Goal: Navigation & Orientation: Go to known website

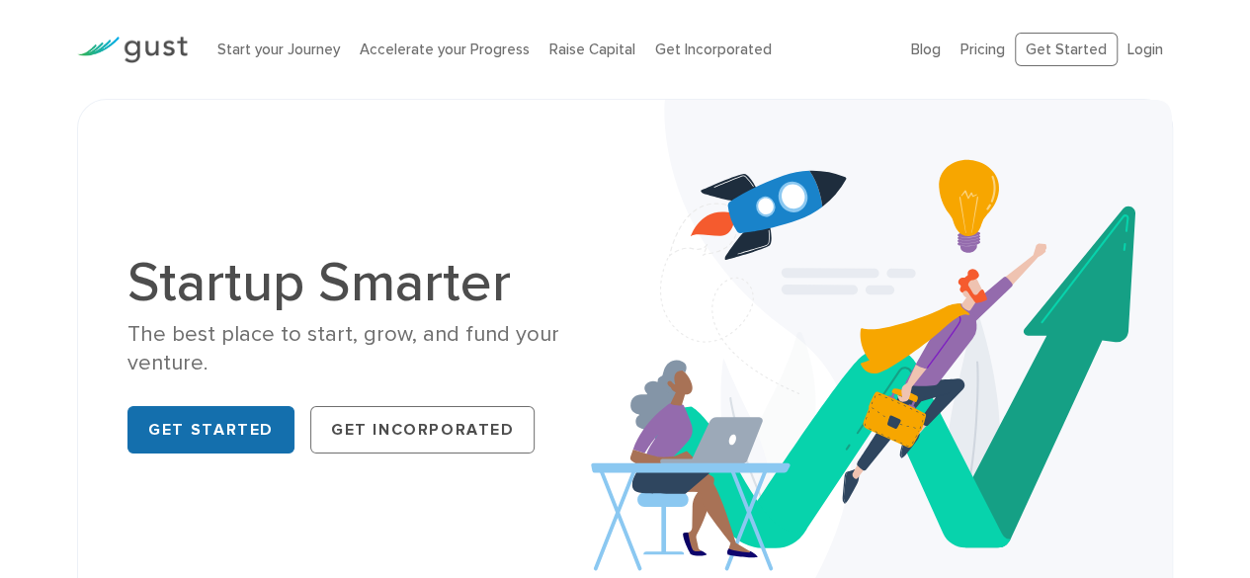
click at [210, 419] on link "Get Started" at bounding box center [210, 429] width 167 height 47
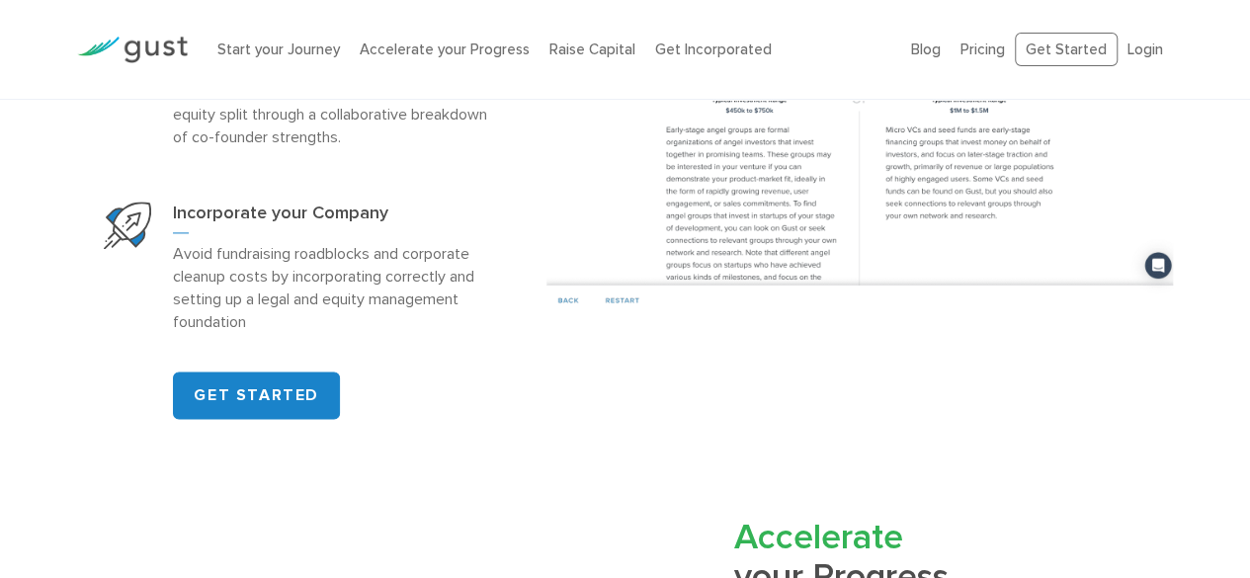
scroll to position [1383, 0]
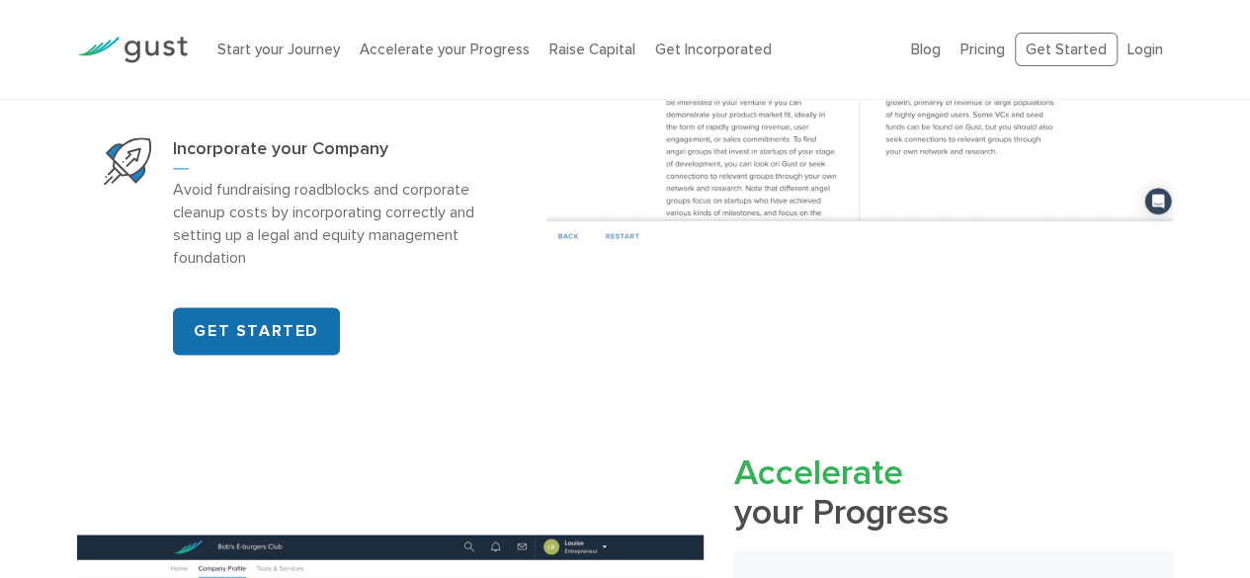
click at [306, 316] on link "GET STARTED" at bounding box center [256, 330] width 167 height 47
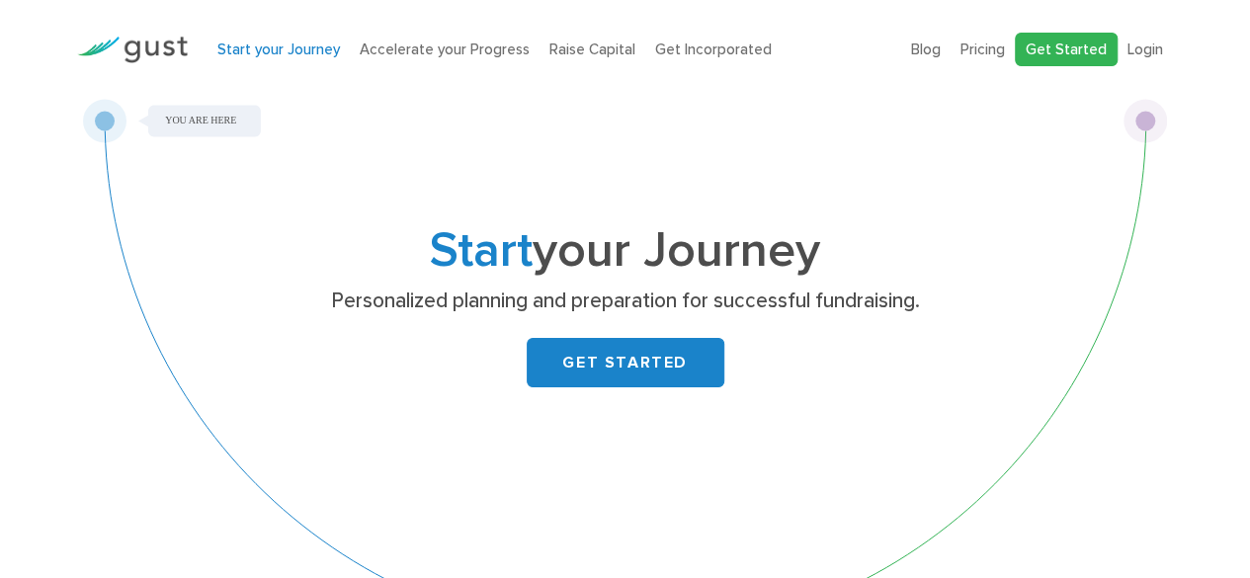
click at [1072, 44] on link "Get Started" at bounding box center [1066, 50] width 103 height 35
click at [1073, 43] on link "Get Started" at bounding box center [1066, 50] width 103 height 35
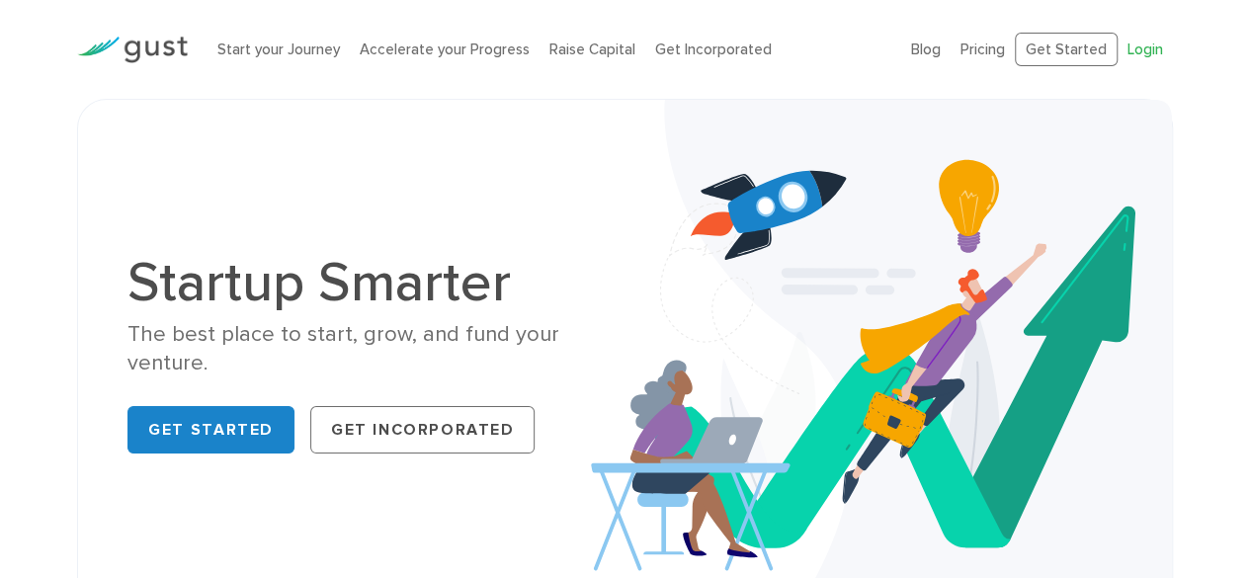
click at [1137, 49] on link "Login" at bounding box center [1146, 50] width 36 height 18
